Goal: Task Accomplishment & Management: Manage account settings

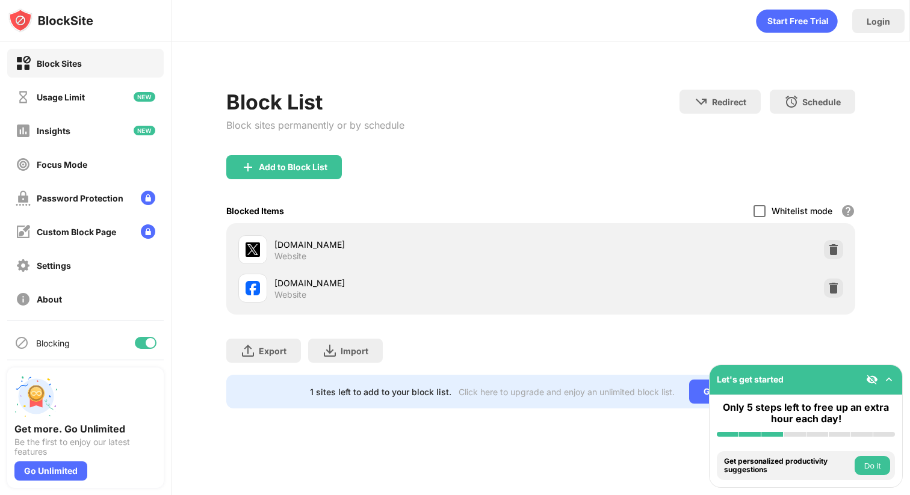
click at [759, 213] on div at bounding box center [760, 211] width 12 height 12
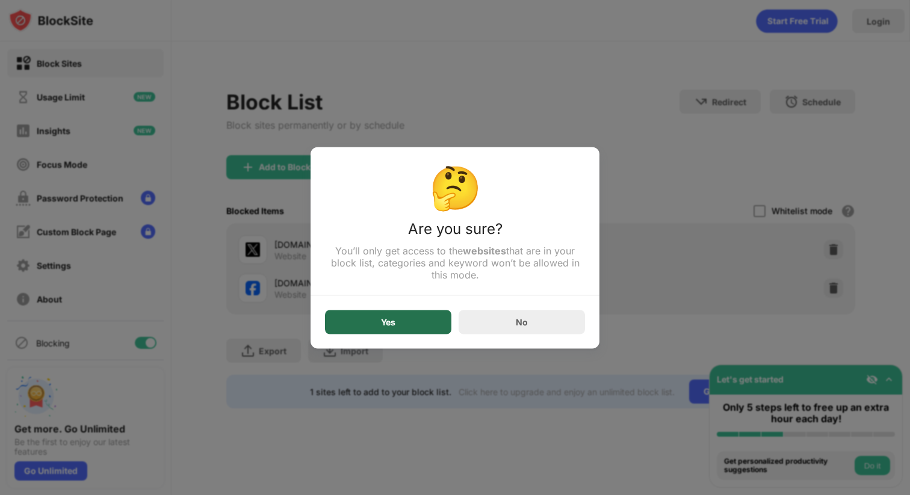
click at [407, 324] on div "Yes" at bounding box center [388, 322] width 126 height 24
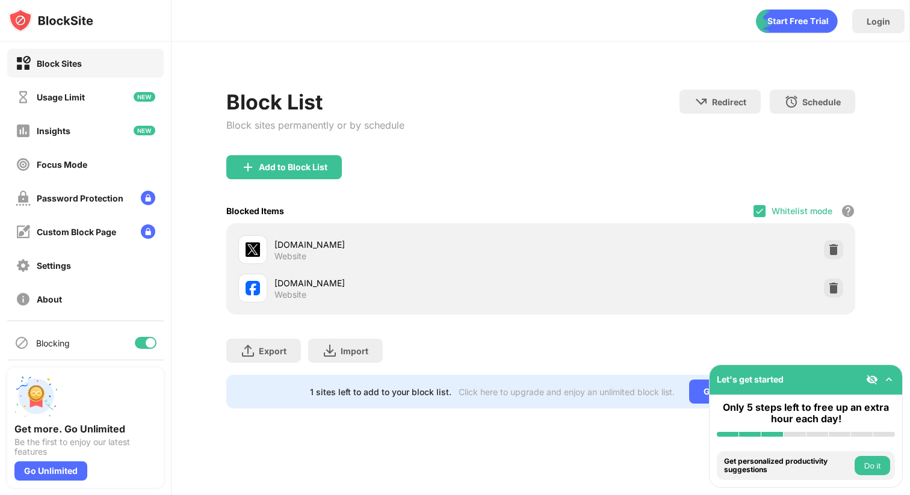
click at [795, 209] on div "Whitelist mode" at bounding box center [802, 211] width 61 height 10
click at [770, 211] on div "Whitelist mode Block all websites except for those in your whitelist. Whitelist…" at bounding box center [805, 211] width 102 height 25
click at [761, 211] on img at bounding box center [760, 212] width 10 height 10
click at [757, 216] on div at bounding box center [760, 211] width 12 height 12
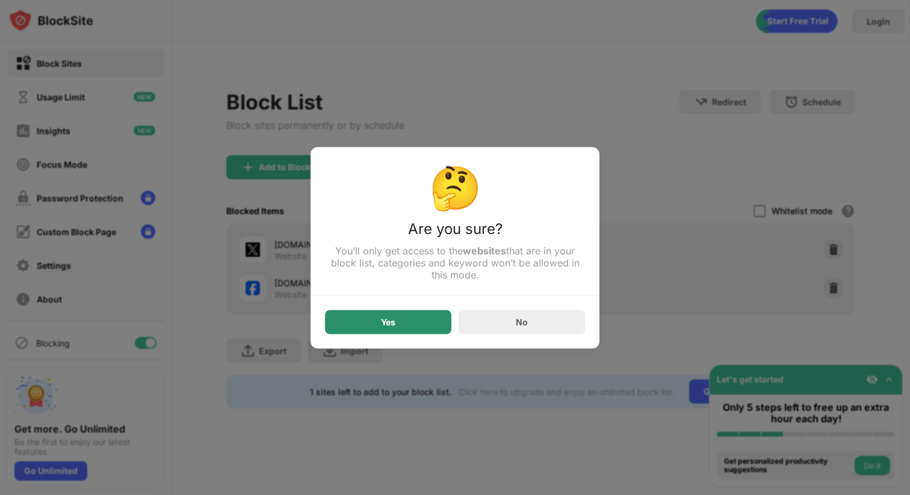
click at [423, 318] on div "Yes" at bounding box center [388, 322] width 126 height 24
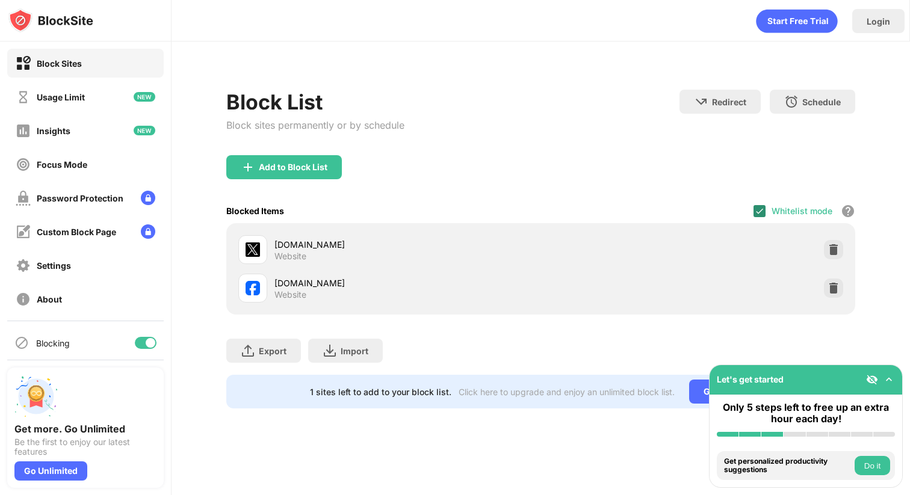
click at [761, 211] on img at bounding box center [760, 212] width 10 height 10
